Goal: Information Seeking & Learning: Learn about a topic

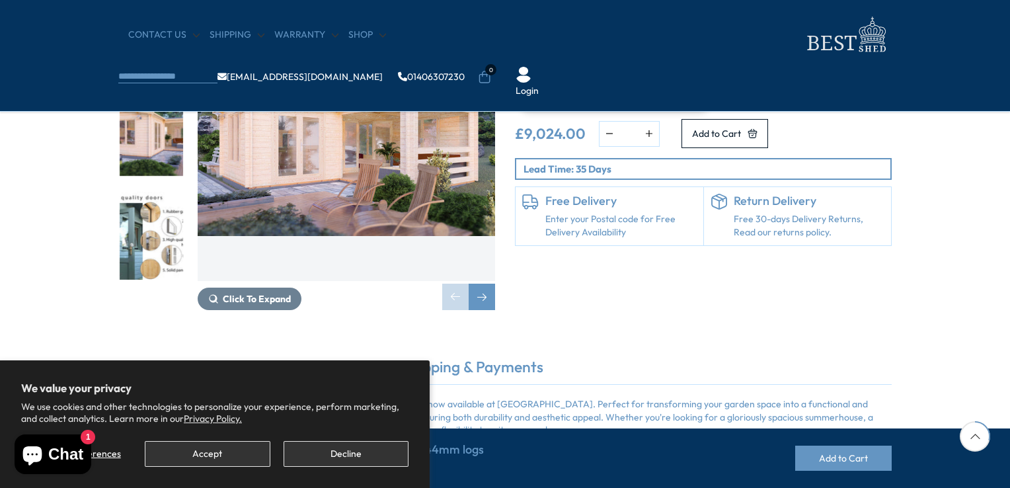
scroll to position [149, 0]
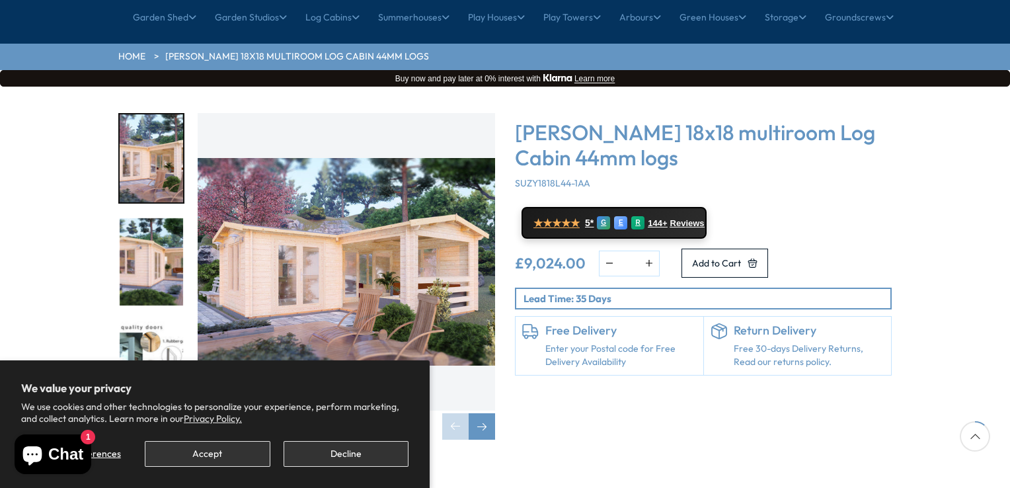
click at [151, 139] on img "1 / 7" at bounding box center [151, 158] width 63 height 88
click at [135, 229] on img "2 / 7" at bounding box center [151, 263] width 63 height 88
click at [402, 230] on img "1 / 7" at bounding box center [346, 261] width 297 height 297
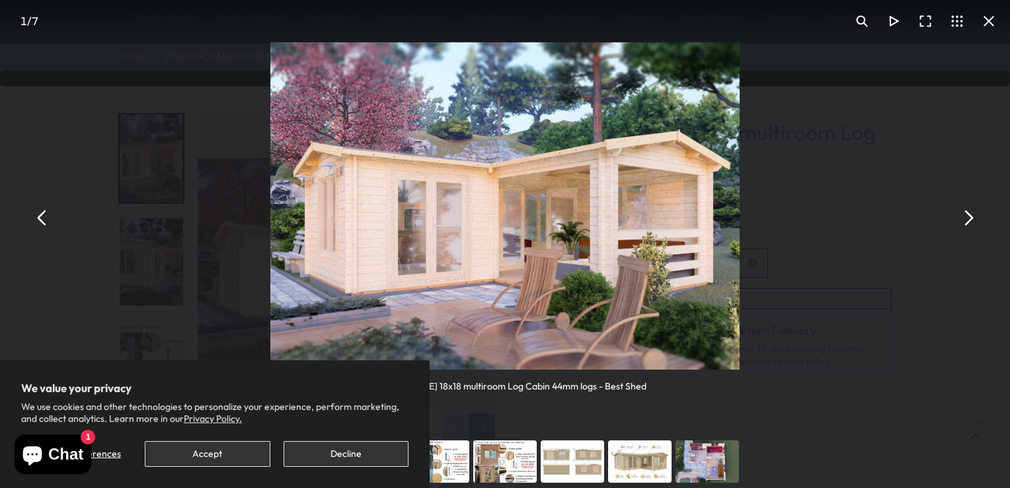
click at [961, 218] on button "You can close this modal content with the ESC key" at bounding box center [967, 218] width 32 height 32
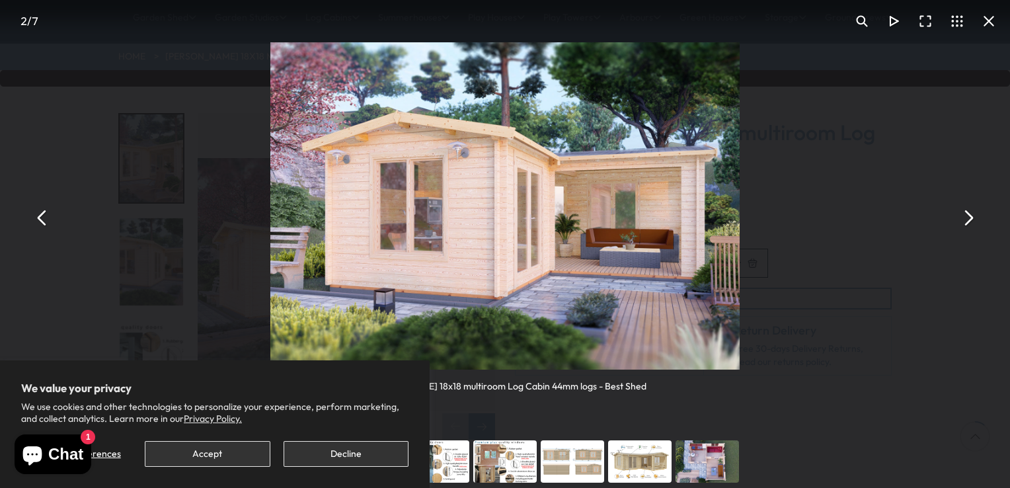
click at [964, 215] on button "You can close this modal content with the ESC key" at bounding box center [967, 218] width 32 height 32
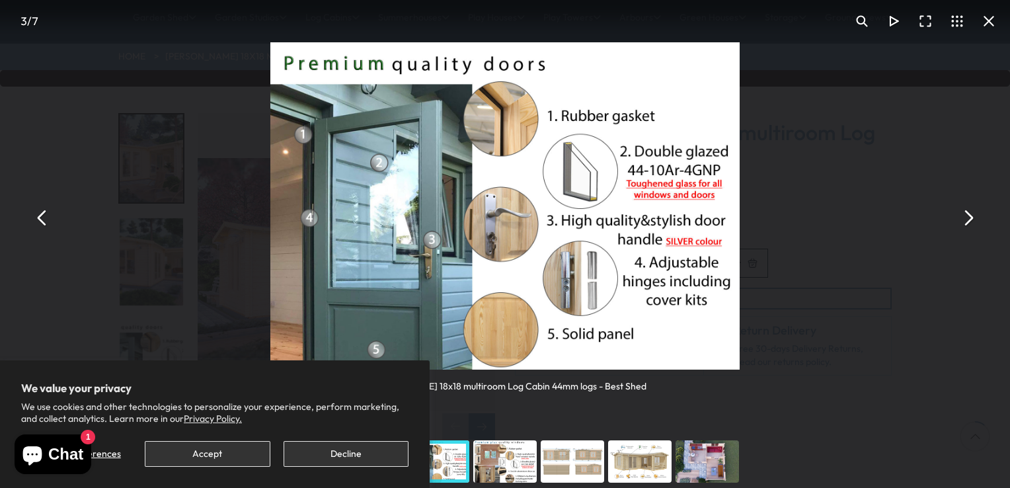
click at [970, 218] on button "You can close this modal content with the ESC key" at bounding box center [967, 218] width 32 height 32
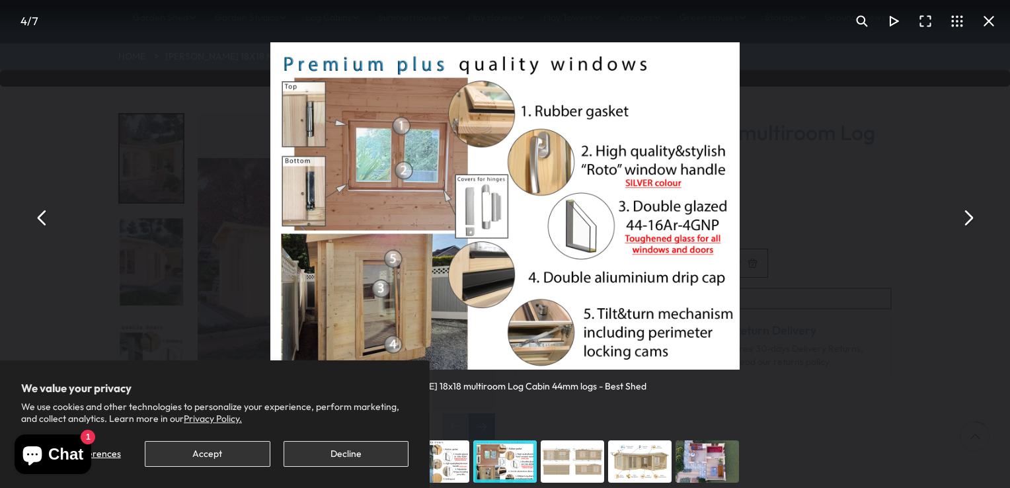
click at [969, 217] on button "You can close this modal content with the ESC key" at bounding box center [967, 218] width 32 height 32
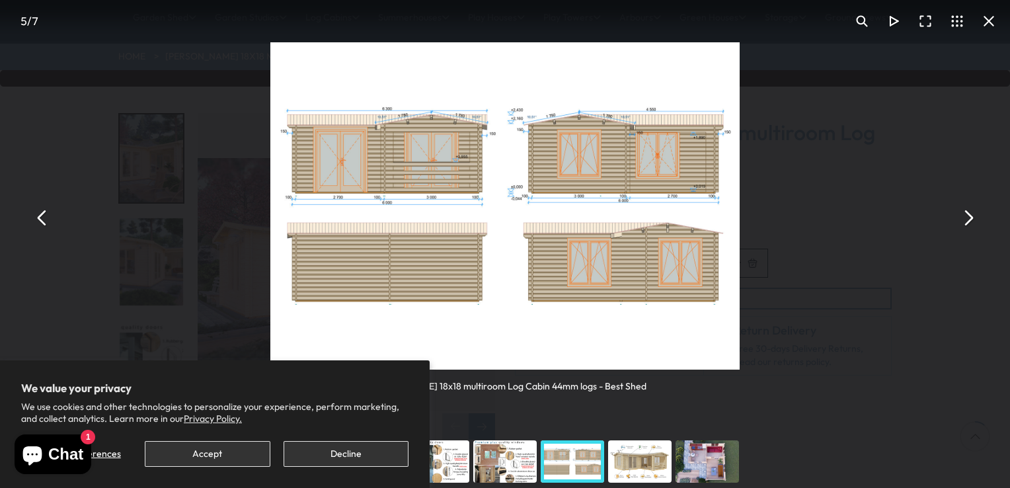
click at [965, 219] on button "You can close this modal content with the ESC key" at bounding box center [967, 218] width 32 height 32
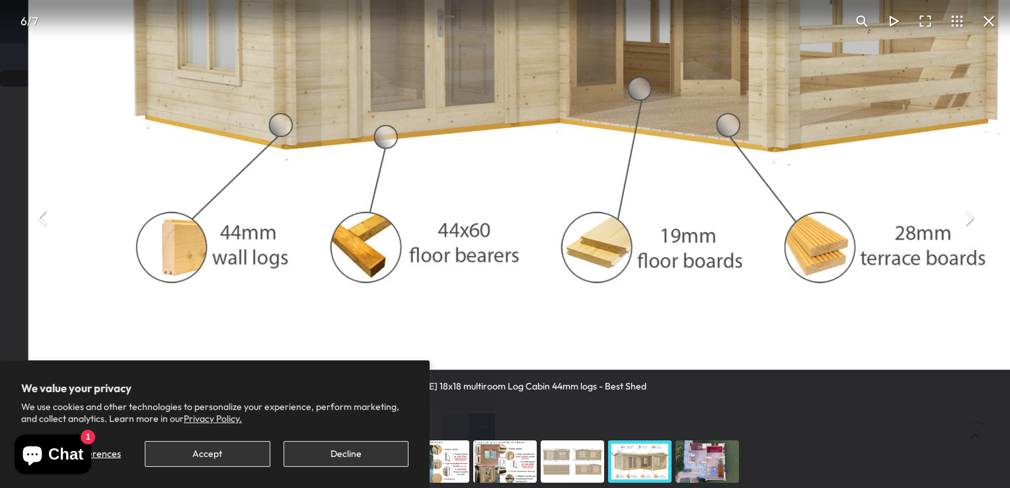
click at [924, 20] on button "You can close this modal content with the ESC key" at bounding box center [925, 21] width 32 height 32
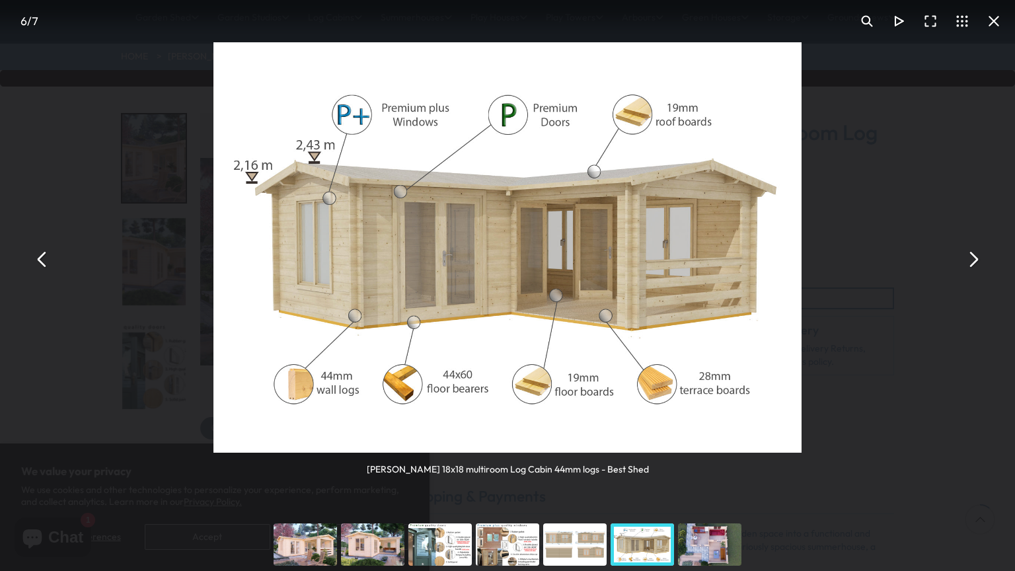
click at [971, 257] on button "You can close this modal content with the ESC key" at bounding box center [973, 259] width 32 height 32
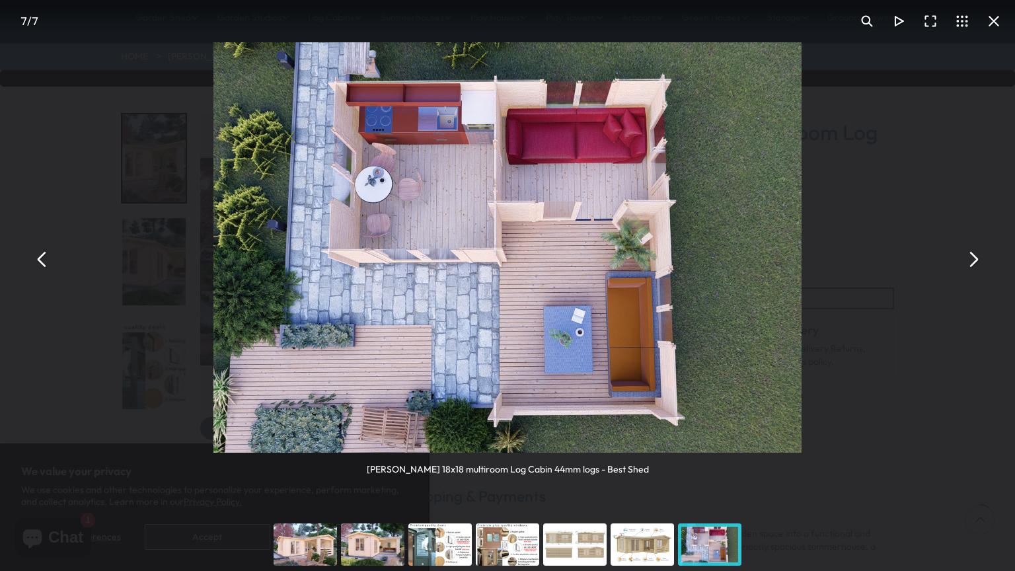
click at [971, 256] on button "You can close this modal content with the ESC key" at bounding box center [973, 259] width 32 height 32
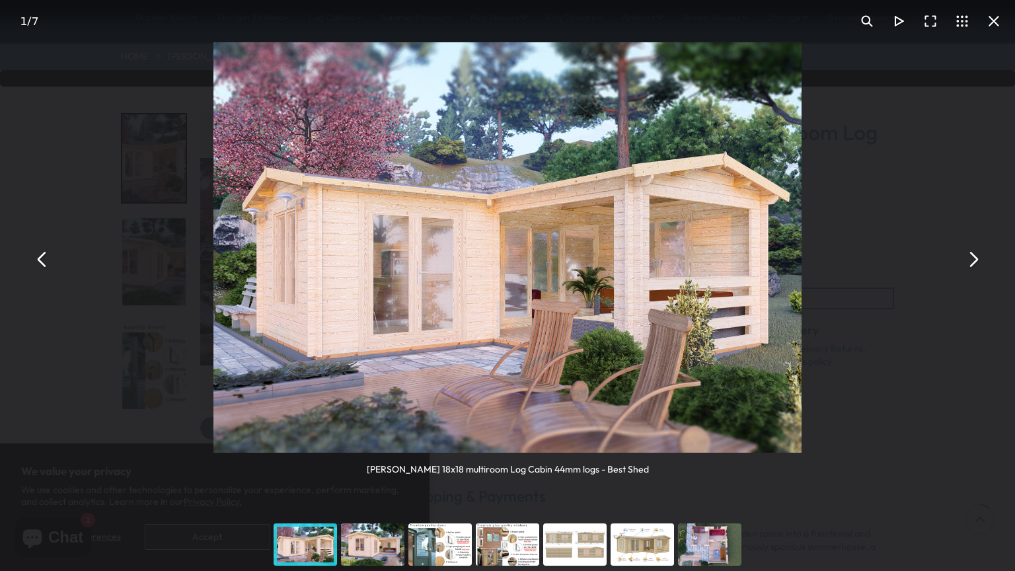
click at [973, 253] on button "You can close this modal content with the ESC key" at bounding box center [973, 259] width 32 height 32
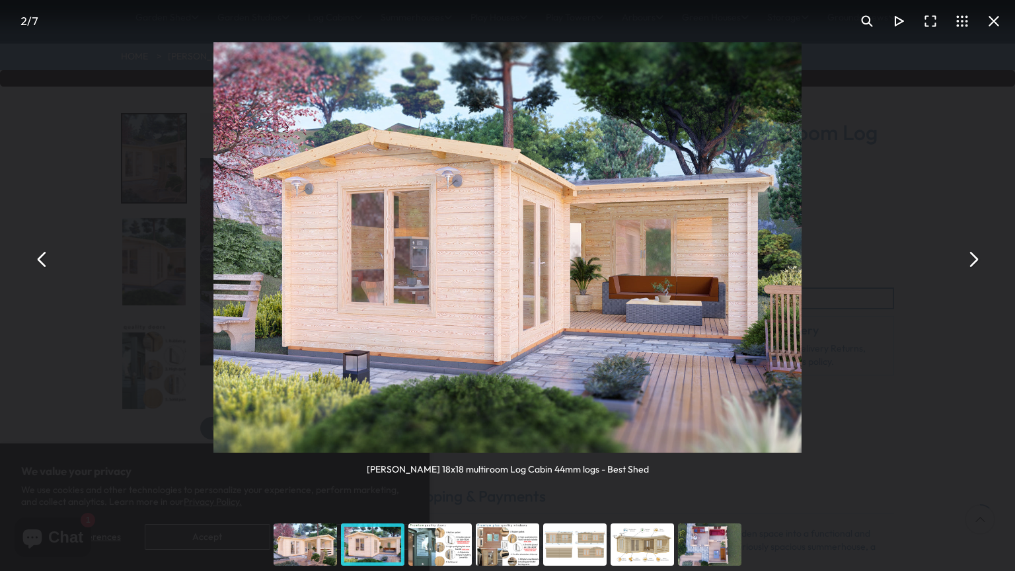
click at [973, 253] on button "You can close this modal content with the ESC key" at bounding box center [973, 259] width 32 height 32
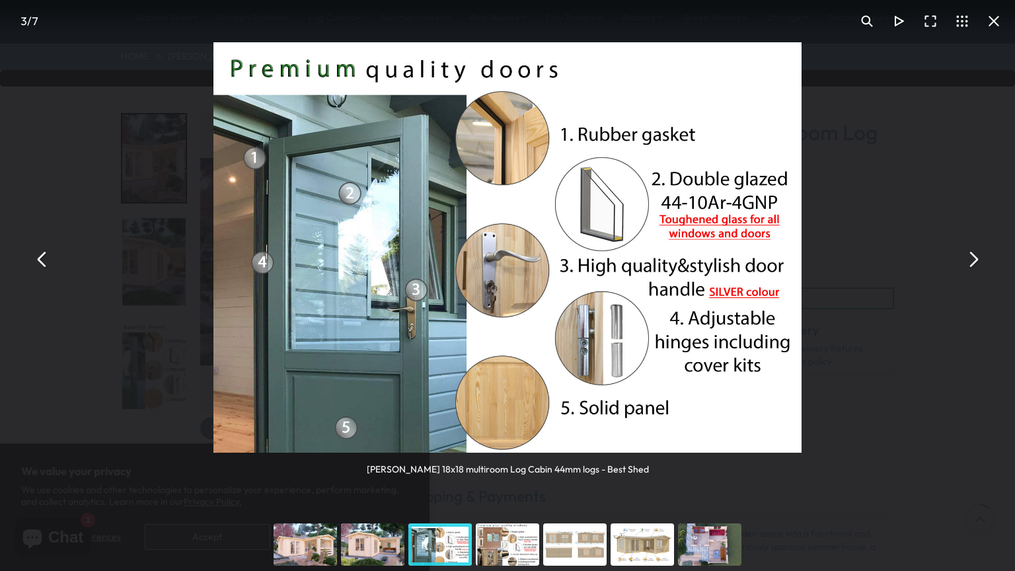
click at [971, 254] on button "You can close this modal content with the ESC key" at bounding box center [973, 259] width 32 height 32
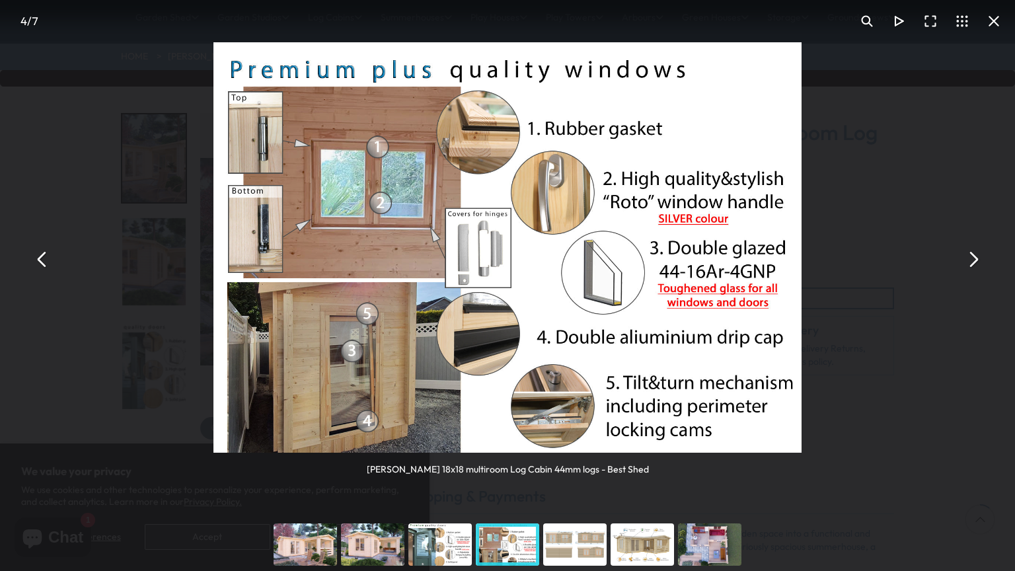
click at [967, 254] on button "You can close this modal content with the ESC key" at bounding box center [973, 259] width 32 height 32
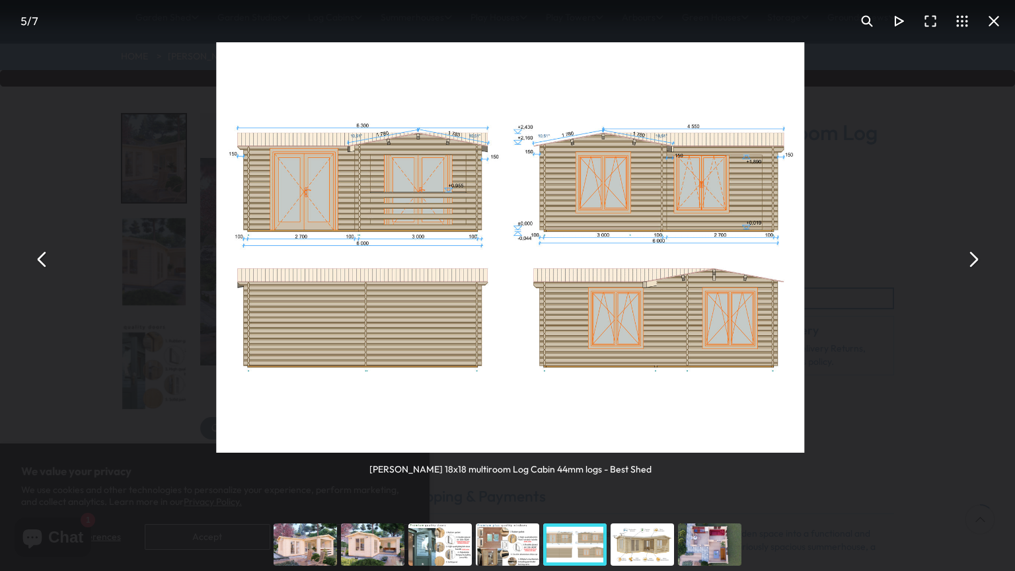
click at [966, 254] on button "You can close this modal content with the ESC key" at bounding box center [973, 259] width 32 height 32
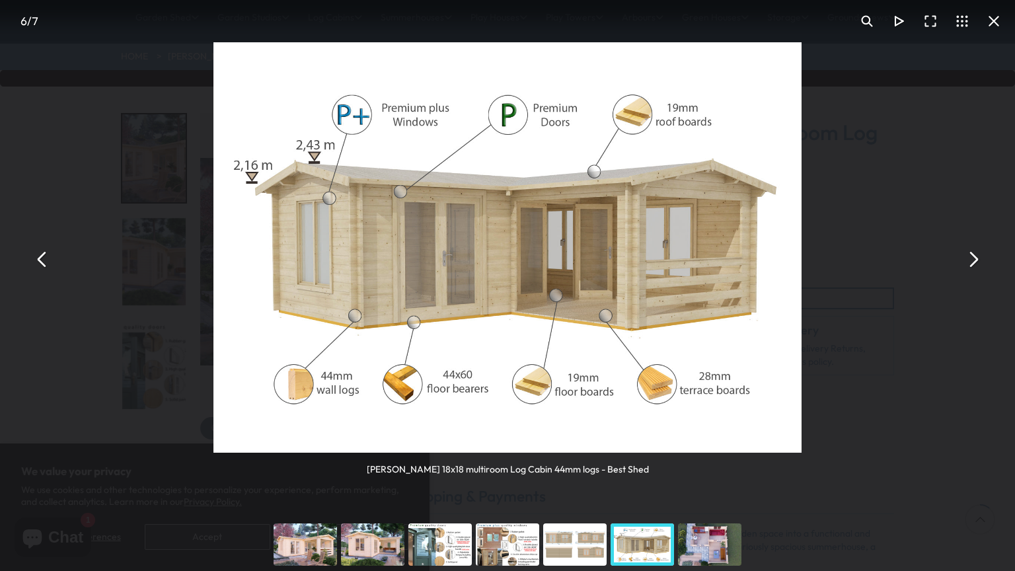
click at [966, 254] on button "You can close this modal content with the ESC key" at bounding box center [973, 259] width 32 height 32
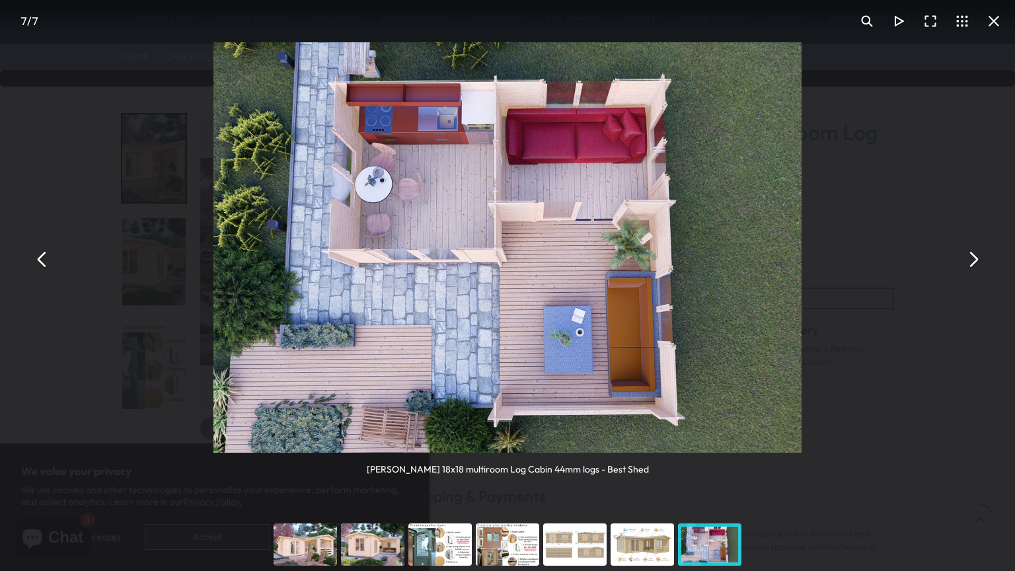
click at [964, 254] on button "You can close this modal content with the ESC key" at bounding box center [973, 259] width 32 height 32
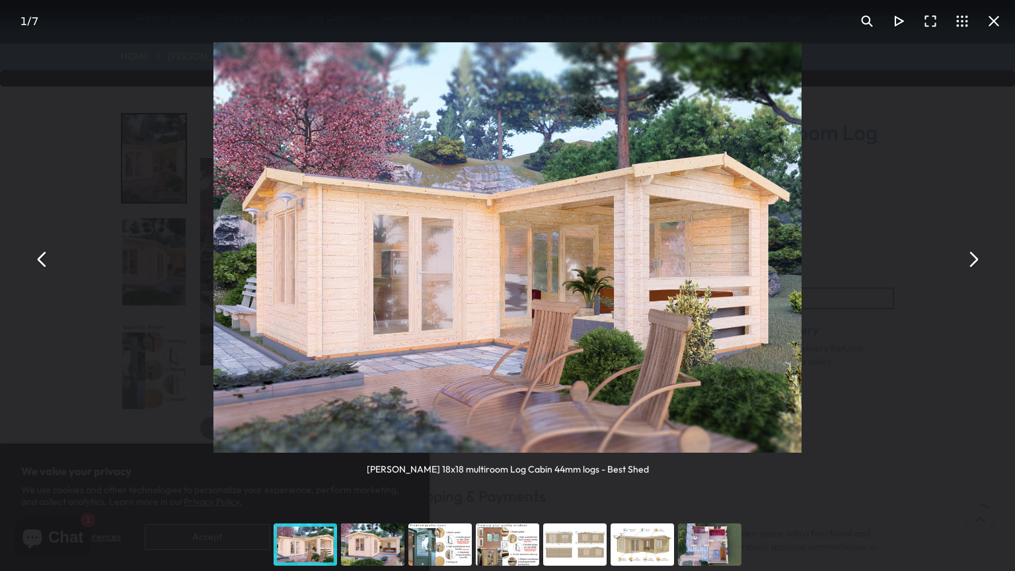
click at [962, 254] on button "You can close this modal content with the ESC key" at bounding box center [973, 259] width 32 height 32
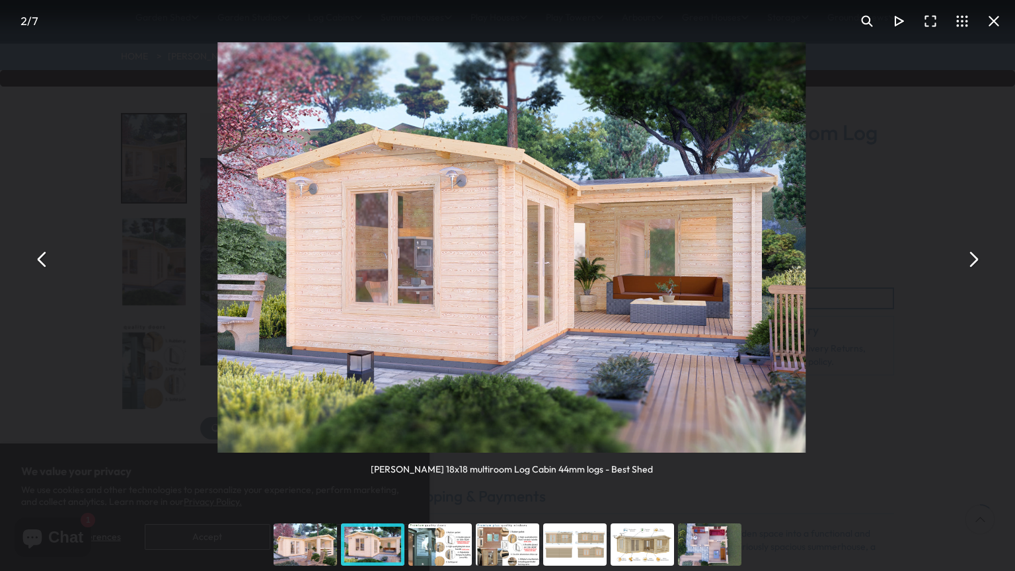
click at [962, 254] on button "You can close this modal content with the ESC key" at bounding box center [973, 259] width 32 height 32
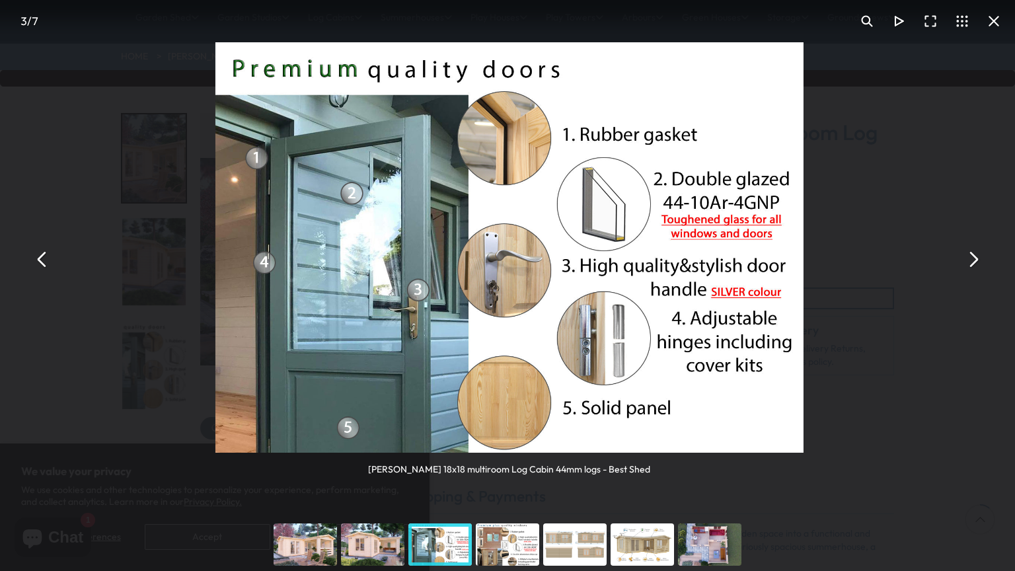
click at [962, 254] on button "You can close this modal content with the ESC key" at bounding box center [973, 259] width 32 height 32
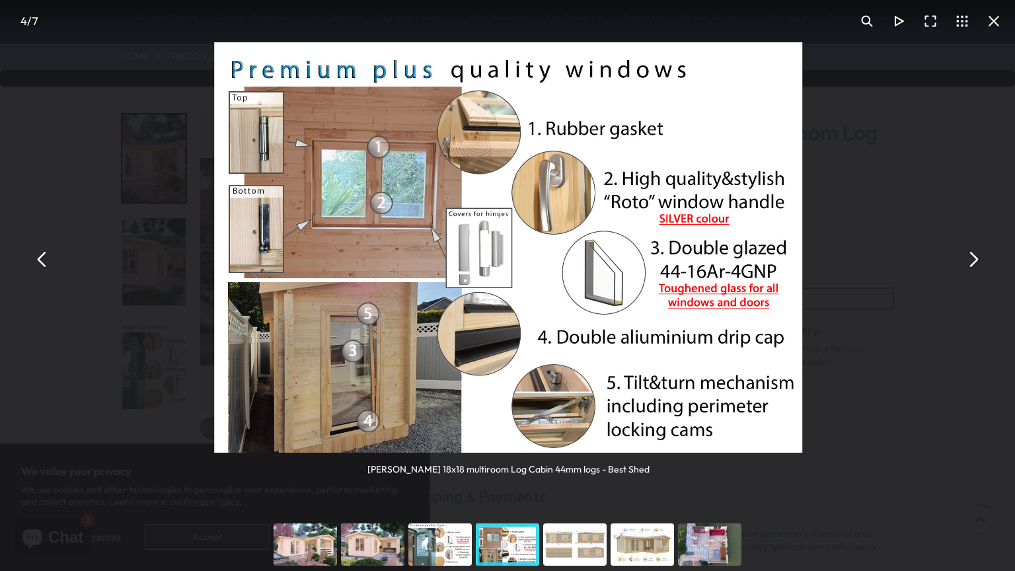
click at [962, 254] on button "You can close this modal content with the ESC key" at bounding box center [973, 259] width 32 height 32
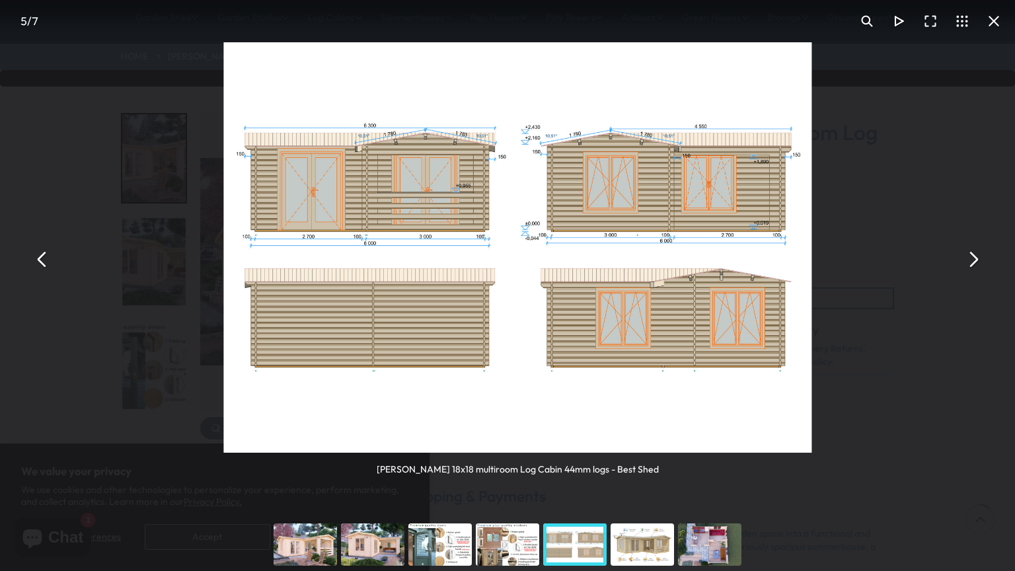
click at [962, 254] on button "You can close this modal content with the ESC key" at bounding box center [973, 259] width 32 height 32
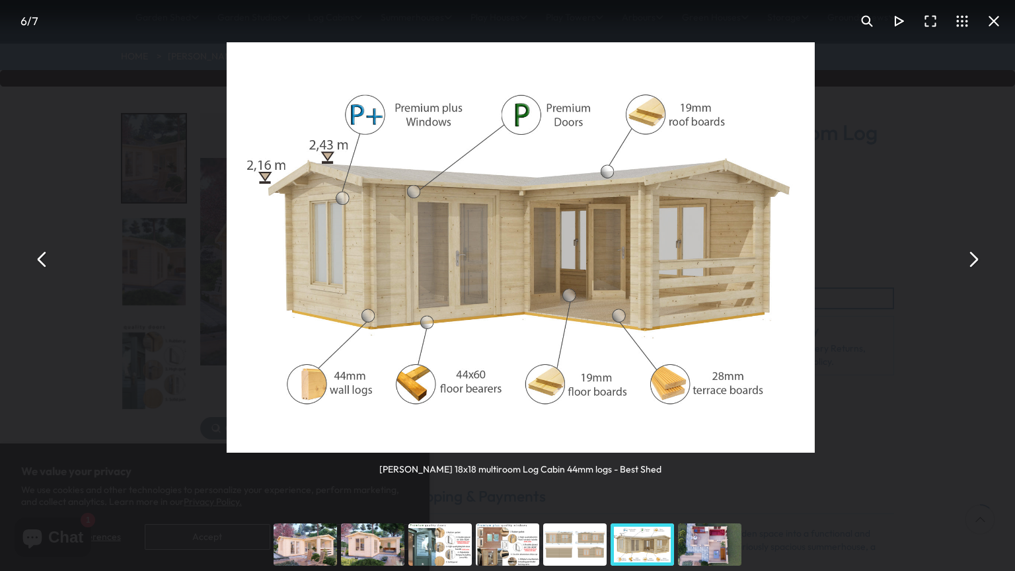
click at [962, 254] on button "You can close this modal content with the ESC key" at bounding box center [973, 259] width 32 height 32
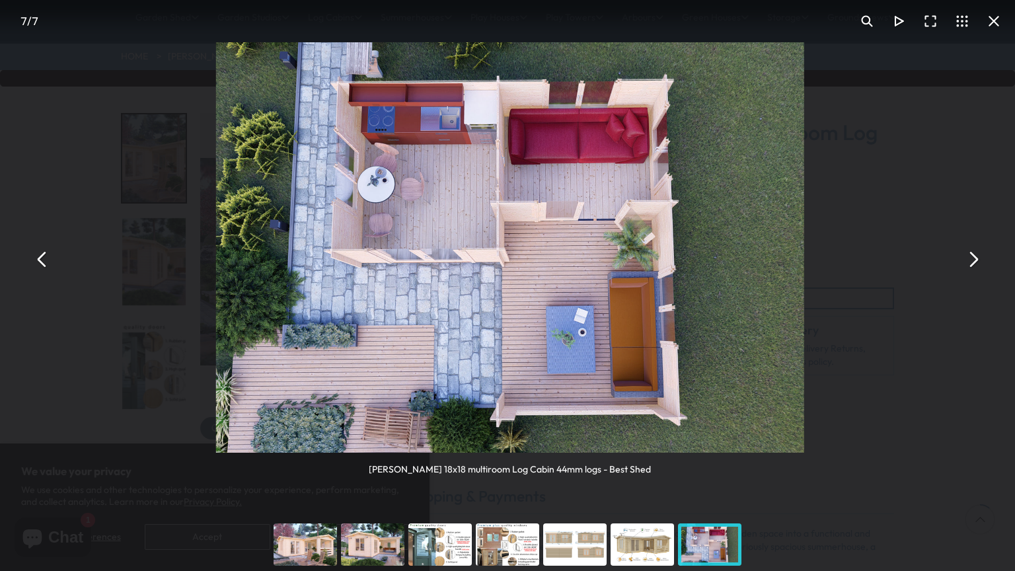
click at [962, 254] on button "You can close this modal content with the ESC key" at bounding box center [973, 259] width 32 height 32
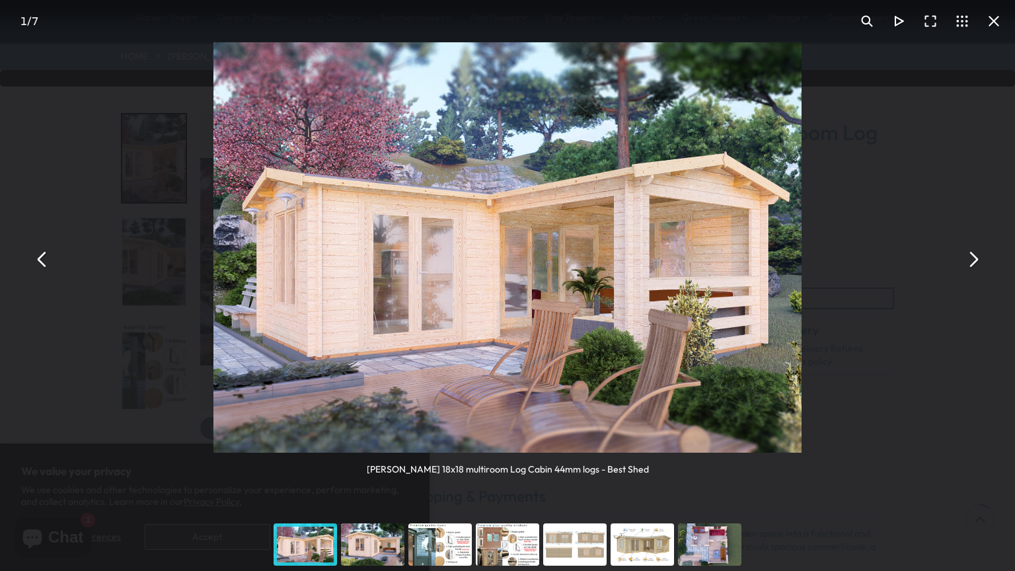
click at [960, 254] on button "You can close this modal content with the ESC key" at bounding box center [973, 259] width 32 height 32
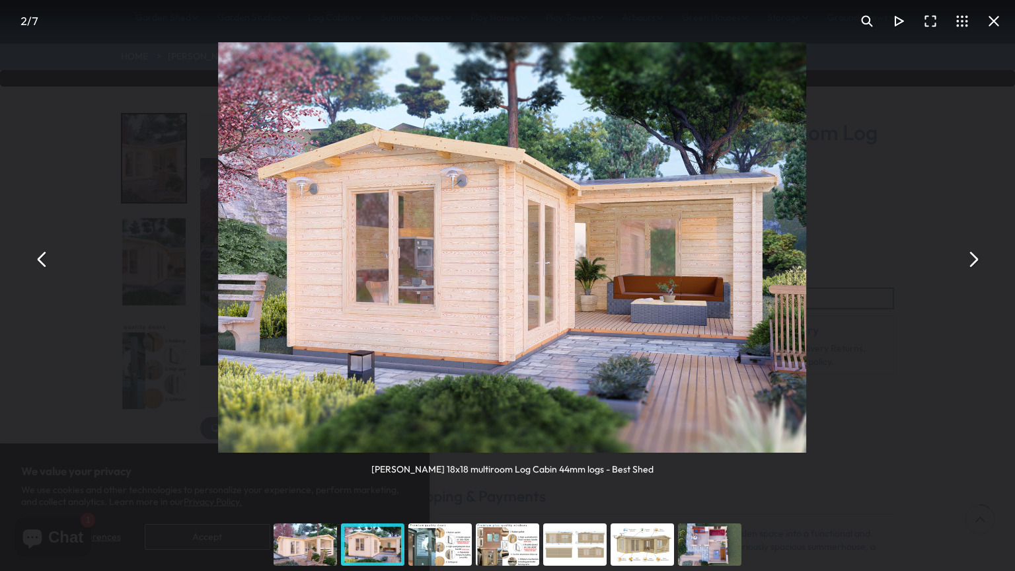
click at [960, 254] on button "You can close this modal content with the ESC key" at bounding box center [973, 259] width 32 height 32
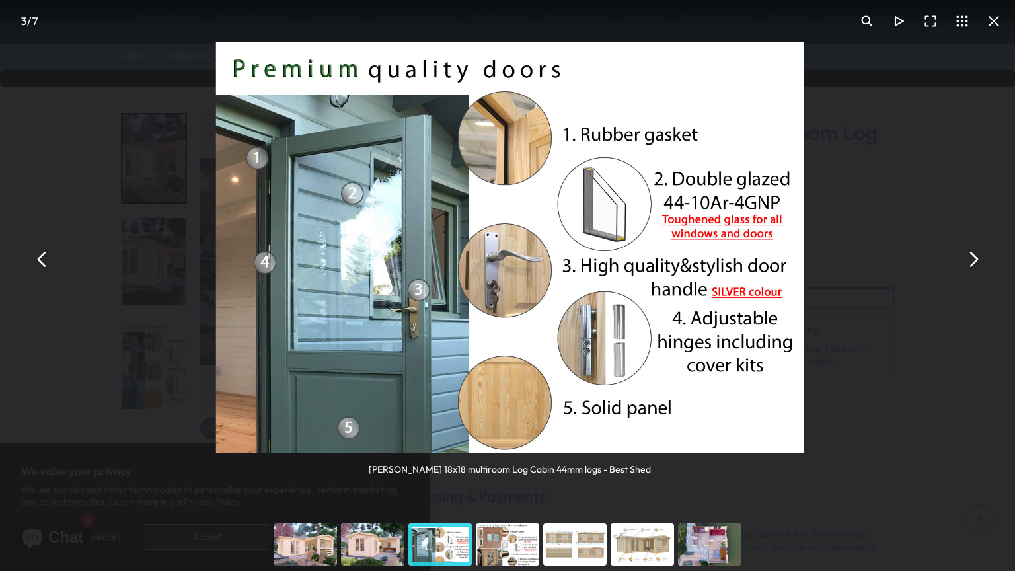
click at [959, 254] on button "You can close this modal content with the ESC key" at bounding box center [973, 259] width 32 height 32
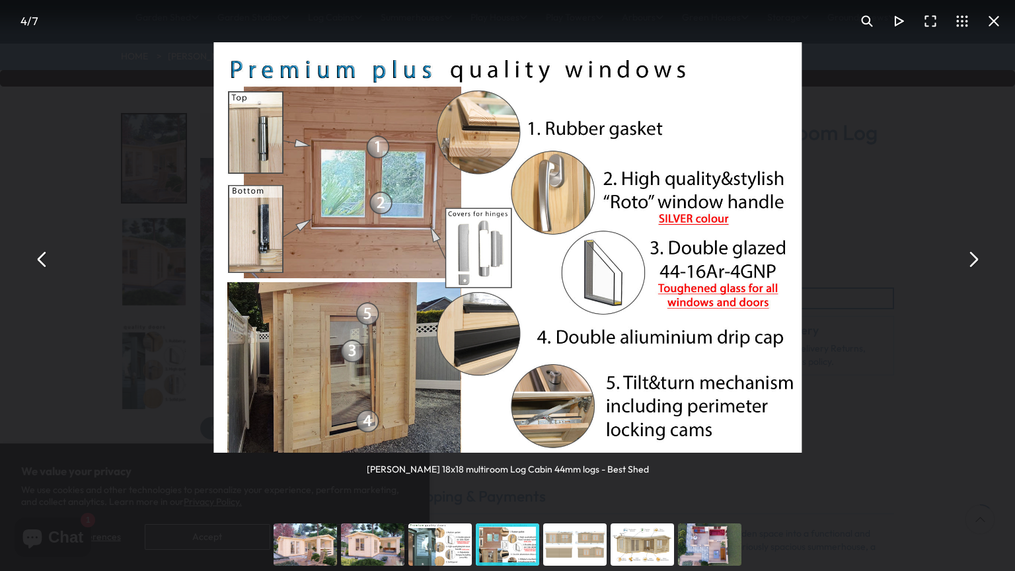
click at [959, 254] on button "You can close this modal content with the ESC key" at bounding box center [973, 259] width 32 height 32
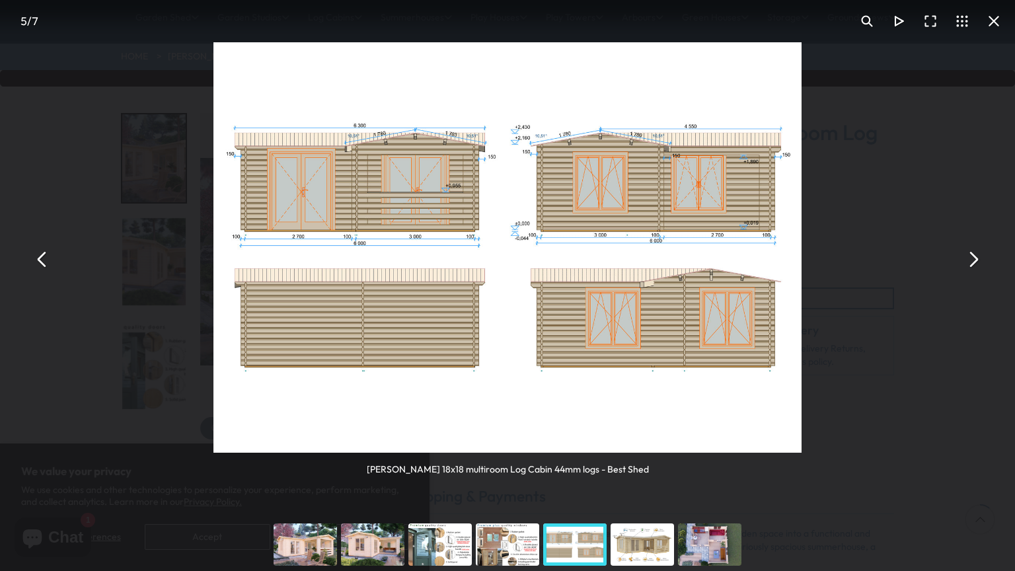
click at [957, 254] on button "You can close this modal content with the ESC key" at bounding box center [973, 259] width 32 height 32
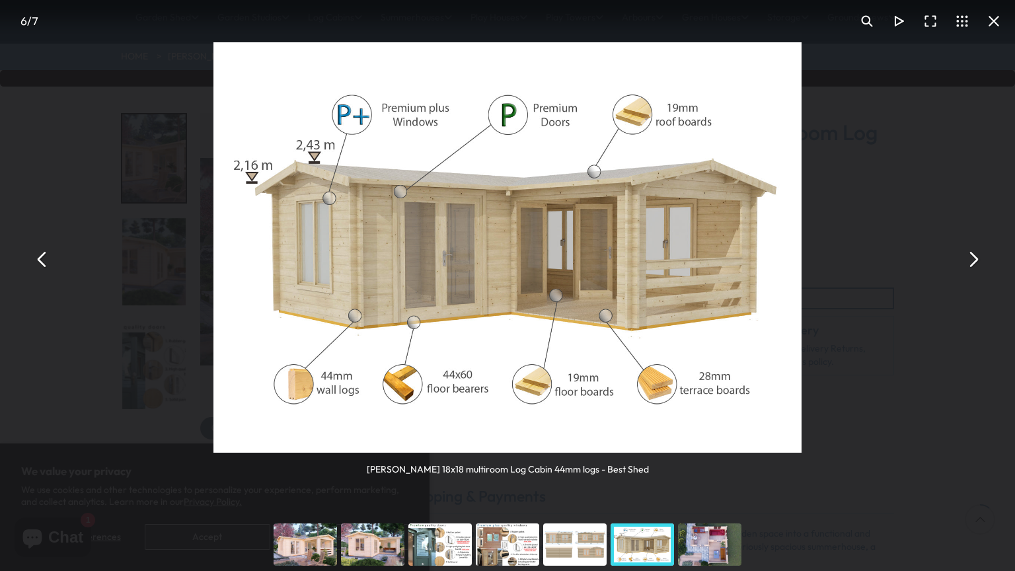
click at [957, 254] on button "You can close this modal content with the ESC key" at bounding box center [973, 259] width 32 height 32
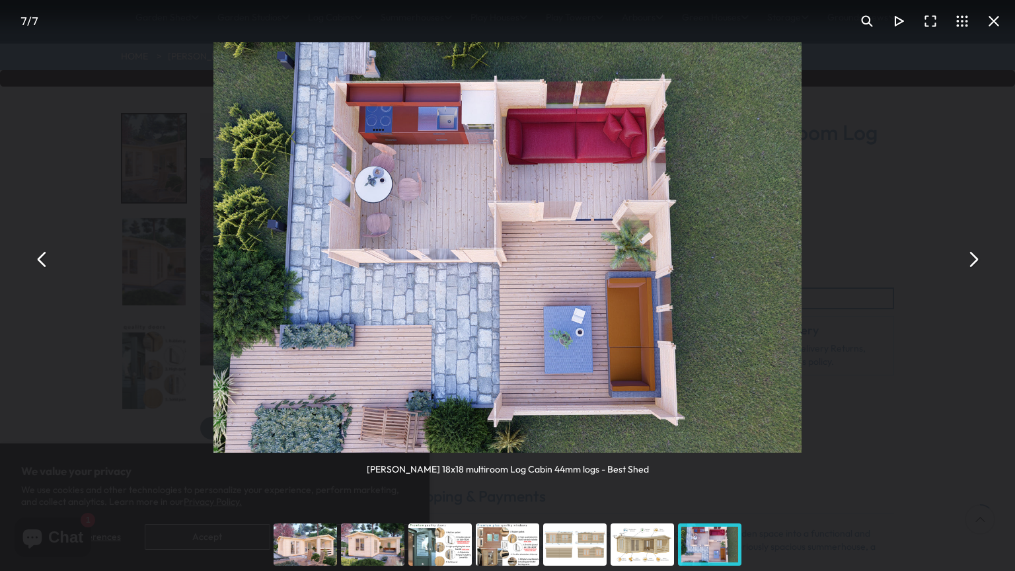
click at [956, 254] on div "[PERSON_NAME] 18x18 multiroom Log Cabin 44mm logs - Best Shed" at bounding box center [507, 259] width 1015 height 518
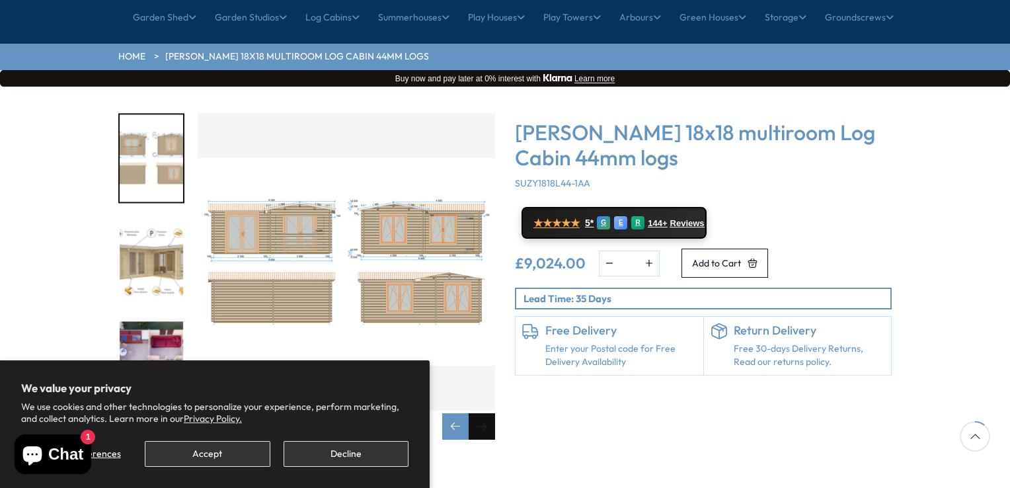
click at [480, 413] on div "Next slide" at bounding box center [481, 426] width 26 height 26
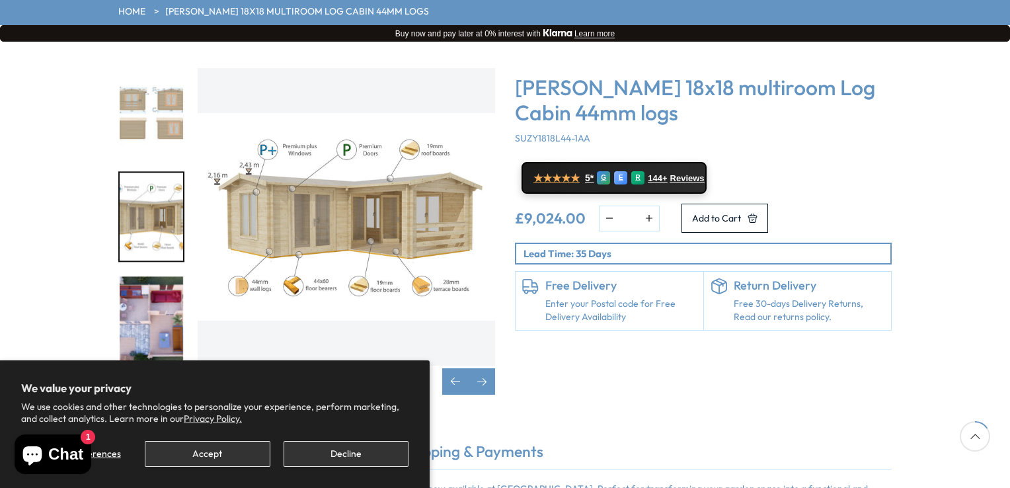
scroll to position [149, 0]
